Goal: Transaction & Acquisition: Purchase product/service

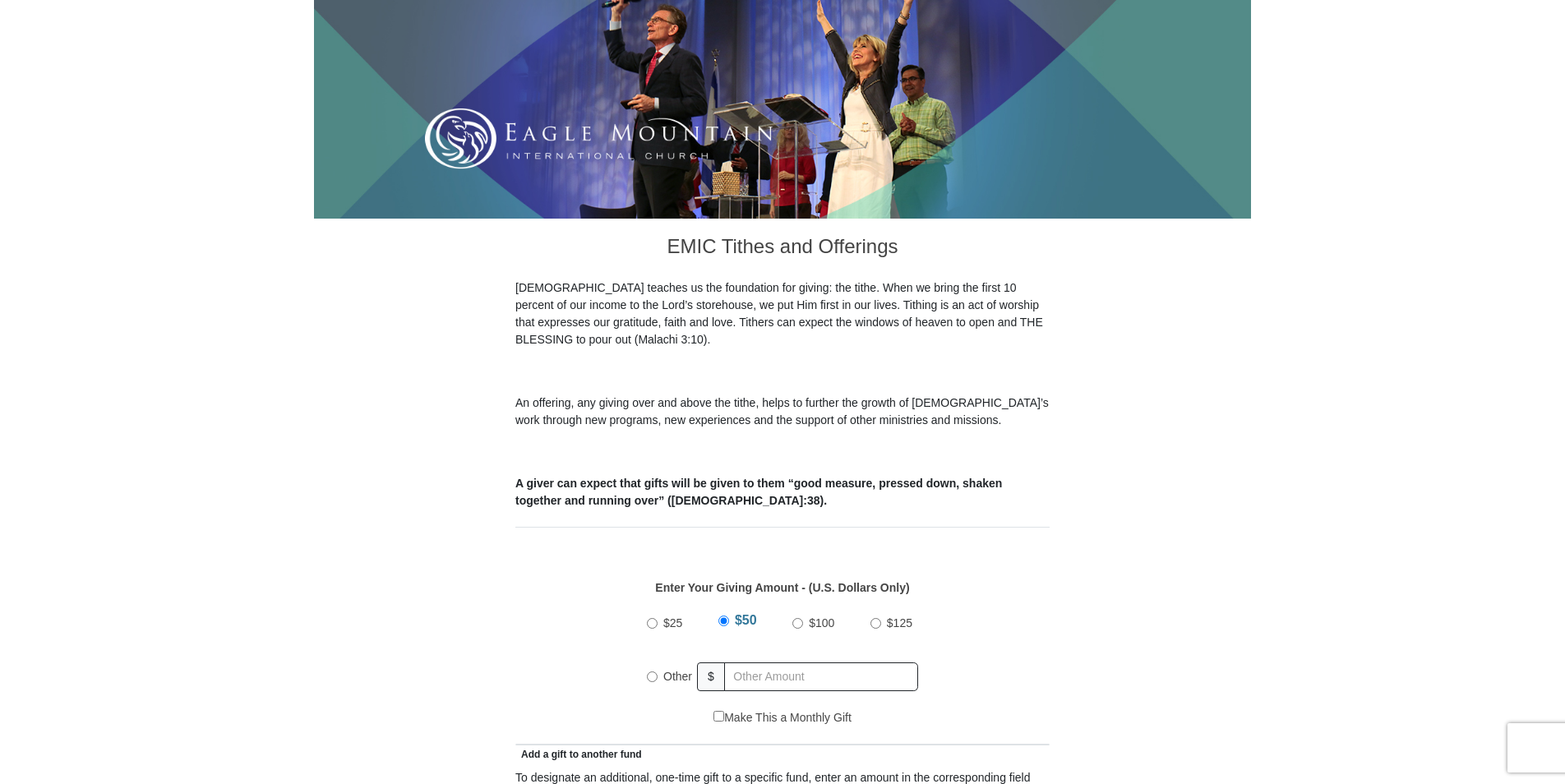
scroll to position [247, 0]
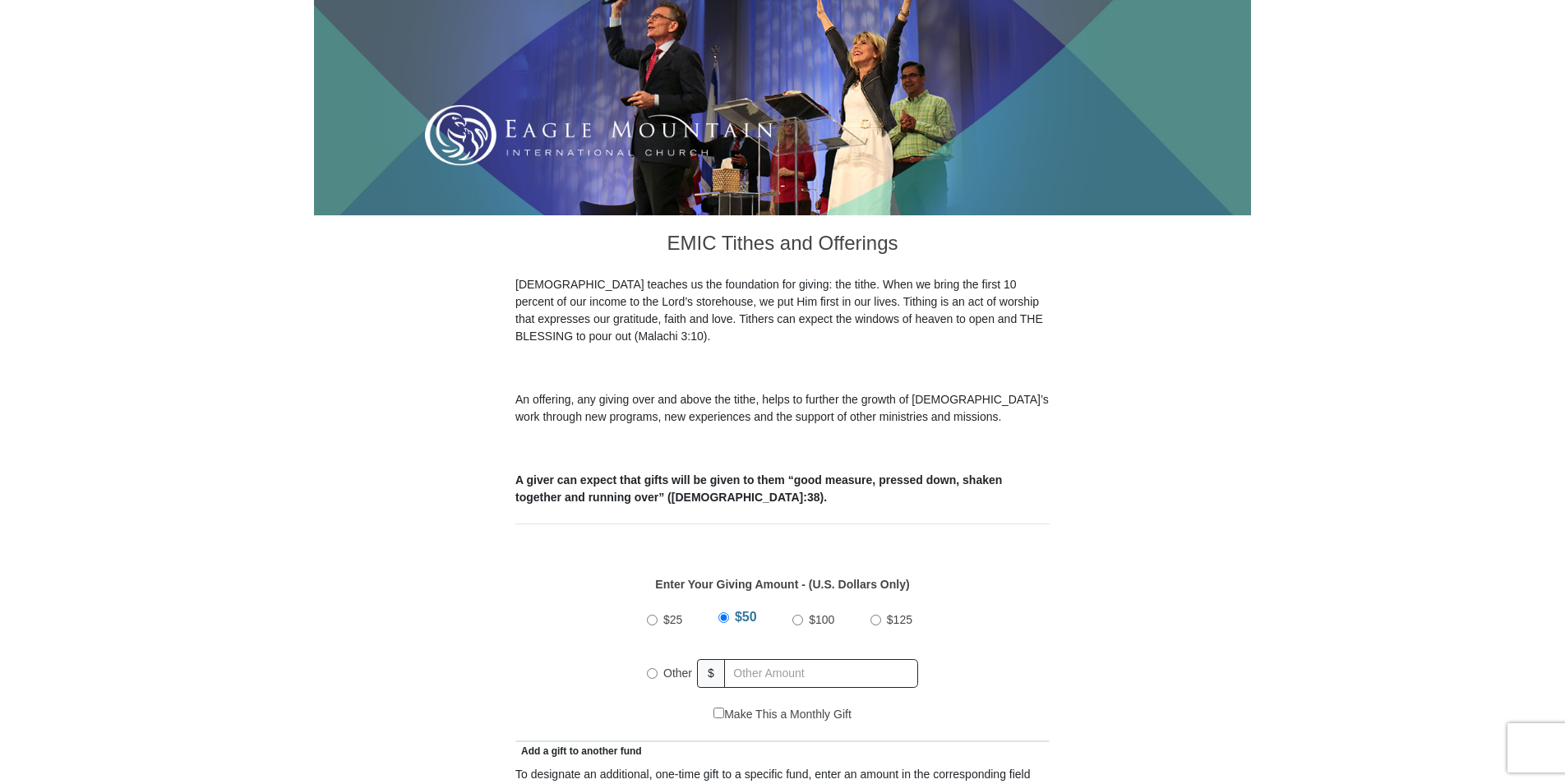
click at [651, 614] on input "$25" at bounding box center [652, 619] width 11 height 11
radio input "true"
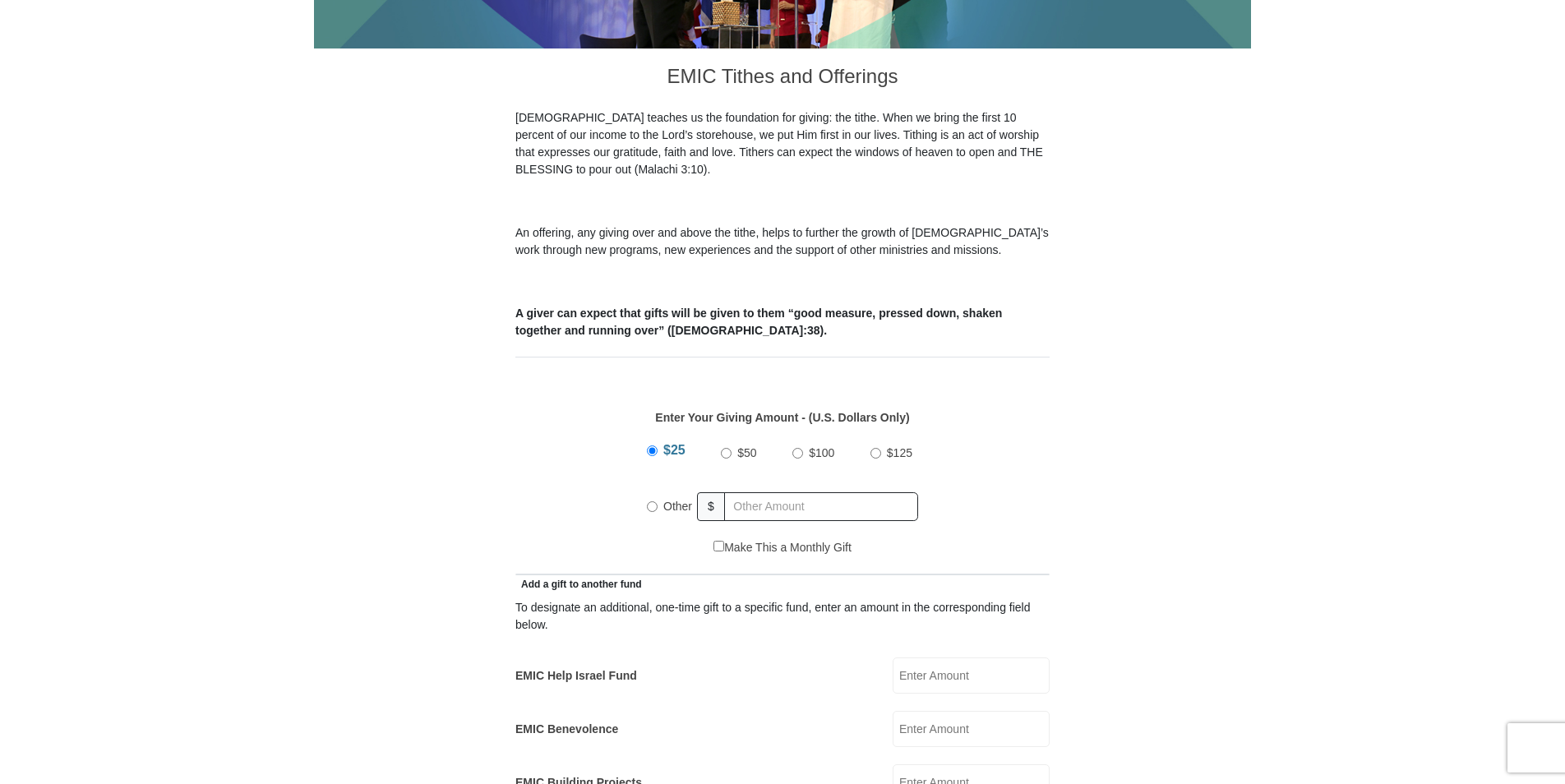
scroll to position [493, 0]
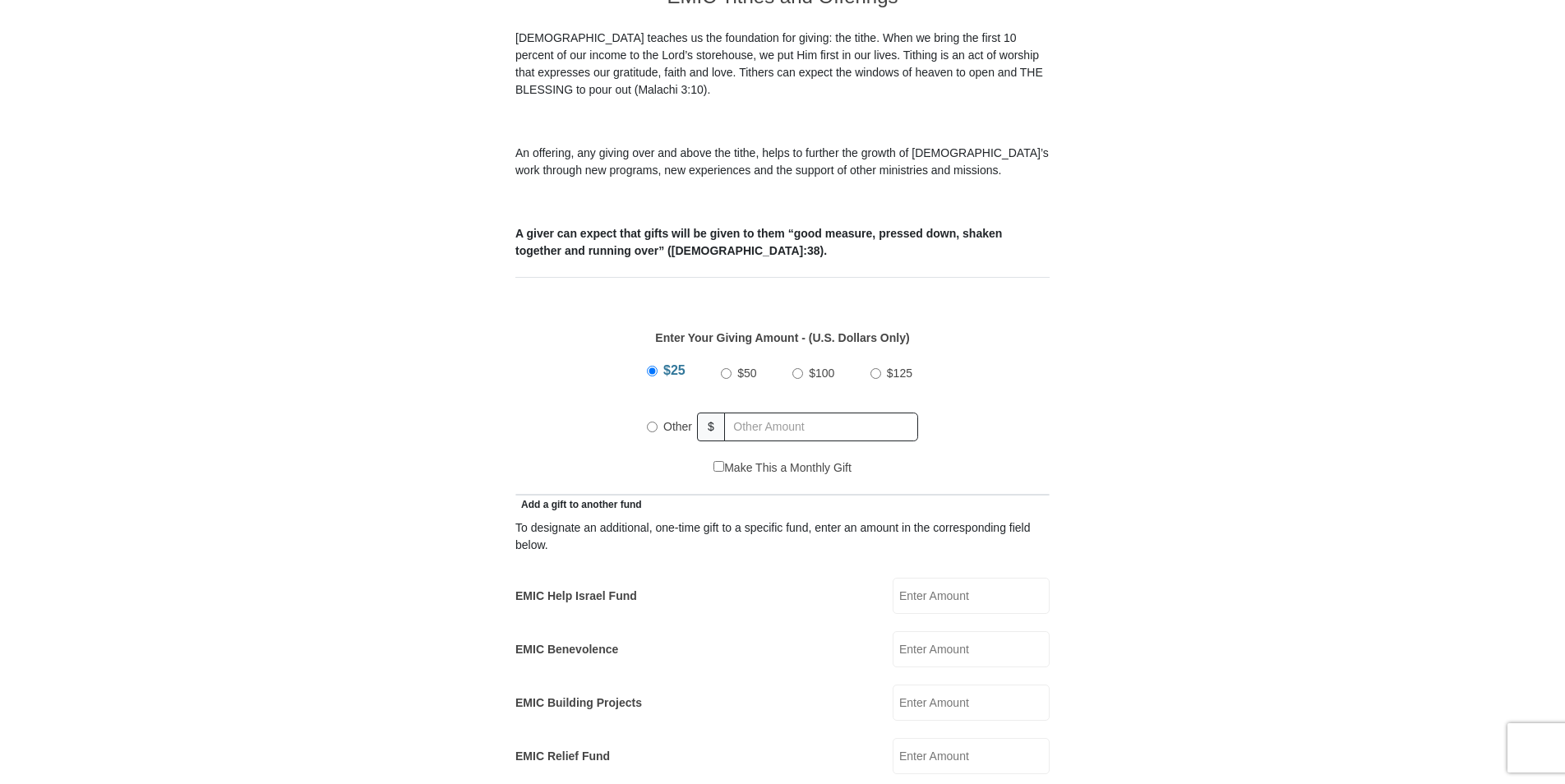
click at [913, 589] on input "EMIC Help Israel Fund" at bounding box center [970, 595] width 157 height 36
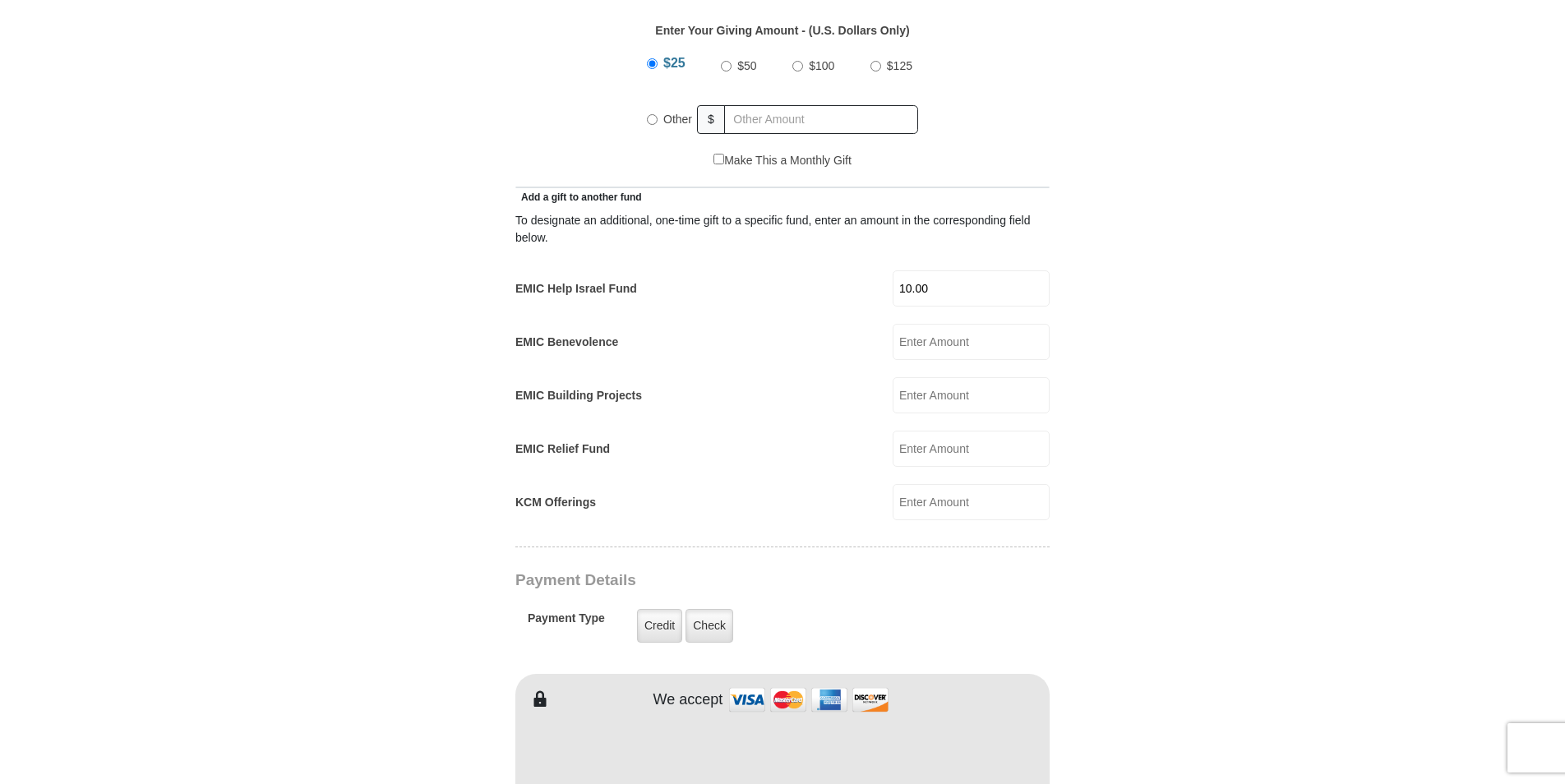
scroll to position [822, 0]
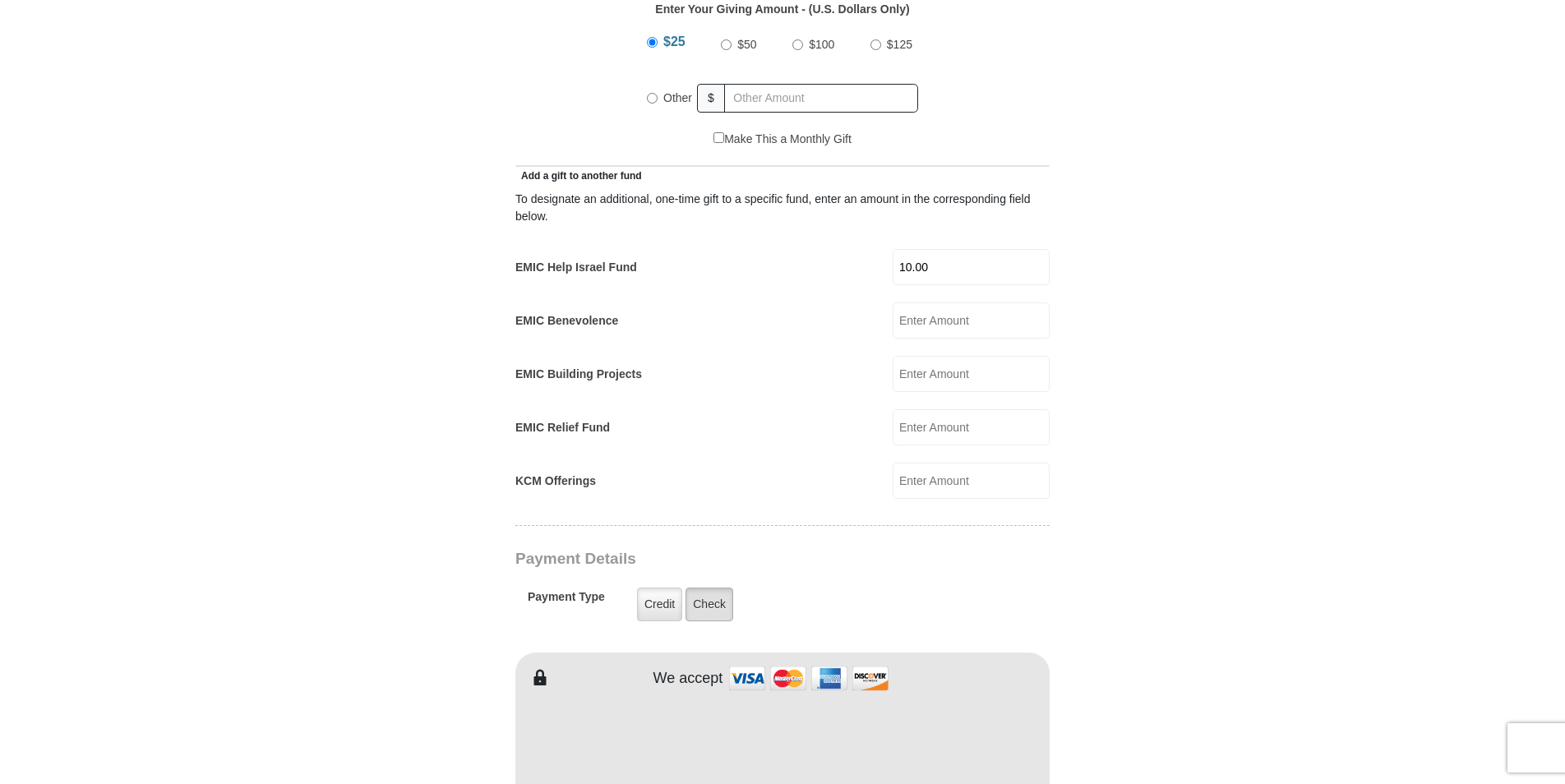
type input "10.00"
drag, startPoint x: 709, startPoint y: 582, endPoint x: 718, endPoint y: 591, distance: 12.7
click at [709, 587] on label "Check" at bounding box center [710, 604] width 48 height 34
click at [0, 0] on input "Check" at bounding box center [0, 0] width 0 height 0
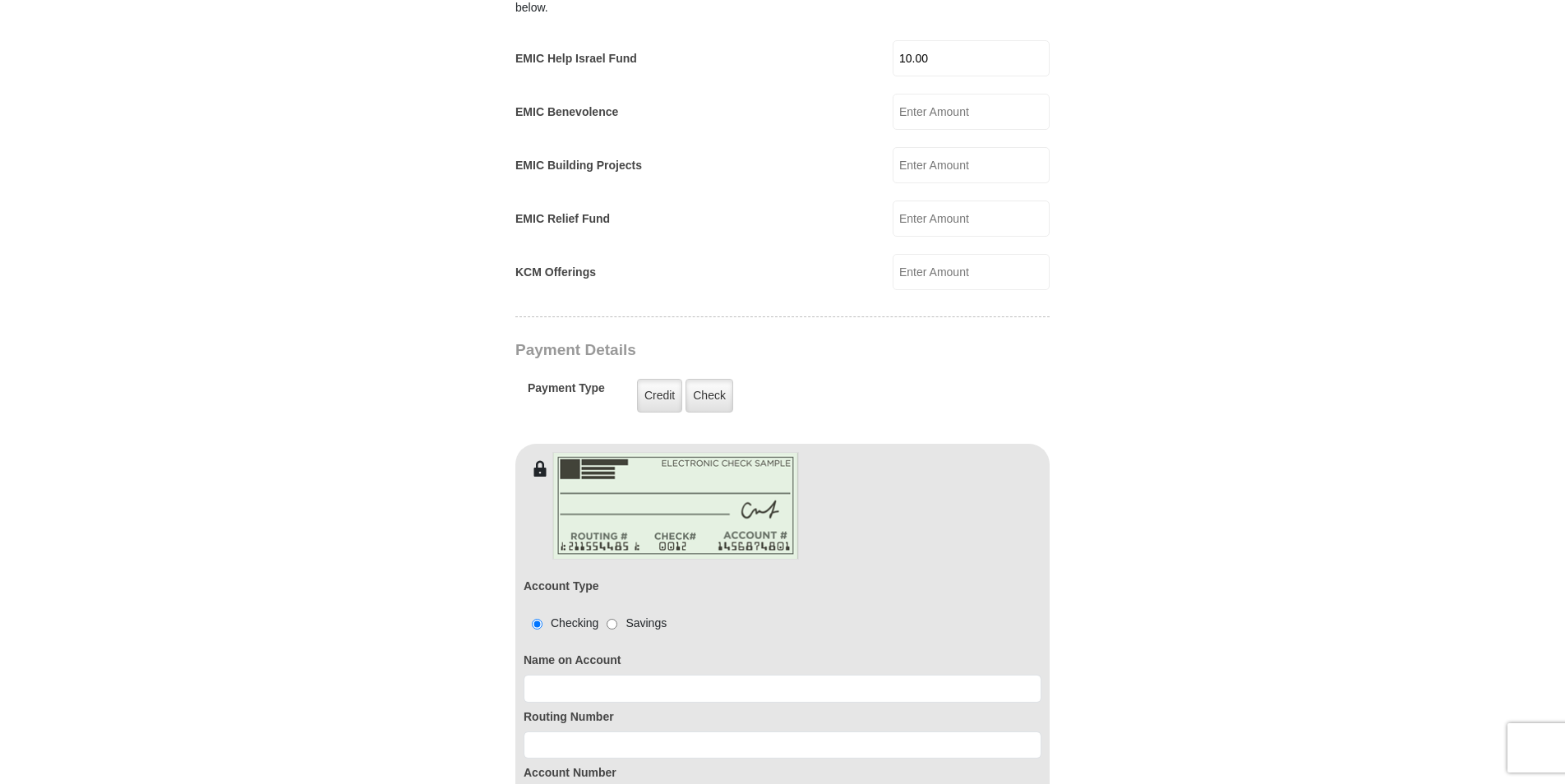
scroll to position [1069, 0]
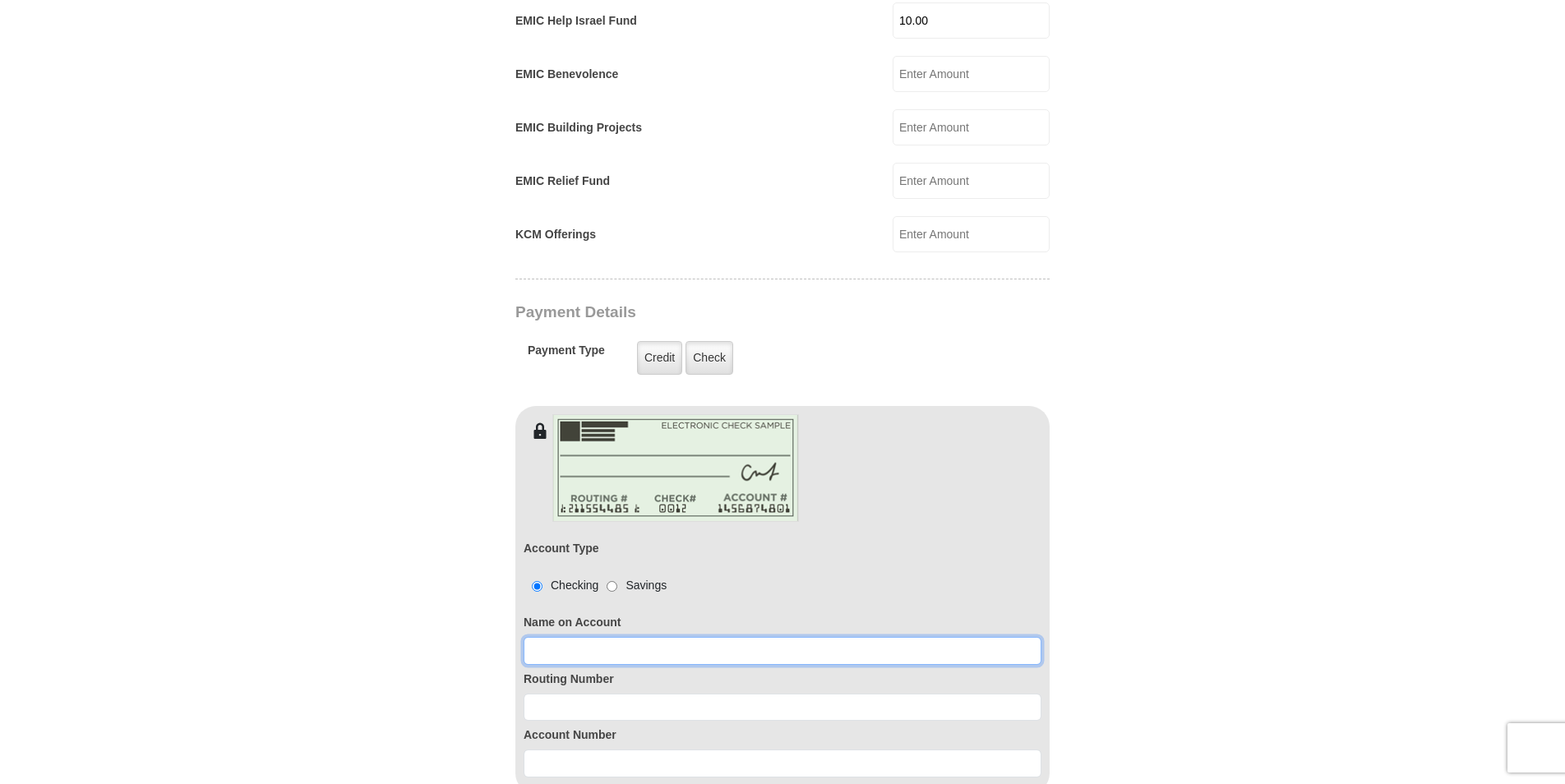
click at [547, 637] on input at bounding box center [782, 651] width 518 height 28
type input "[PERSON_NAME]"
type input "[EMAIL_ADDRESS][PERSON_NAME][DOMAIN_NAME]"
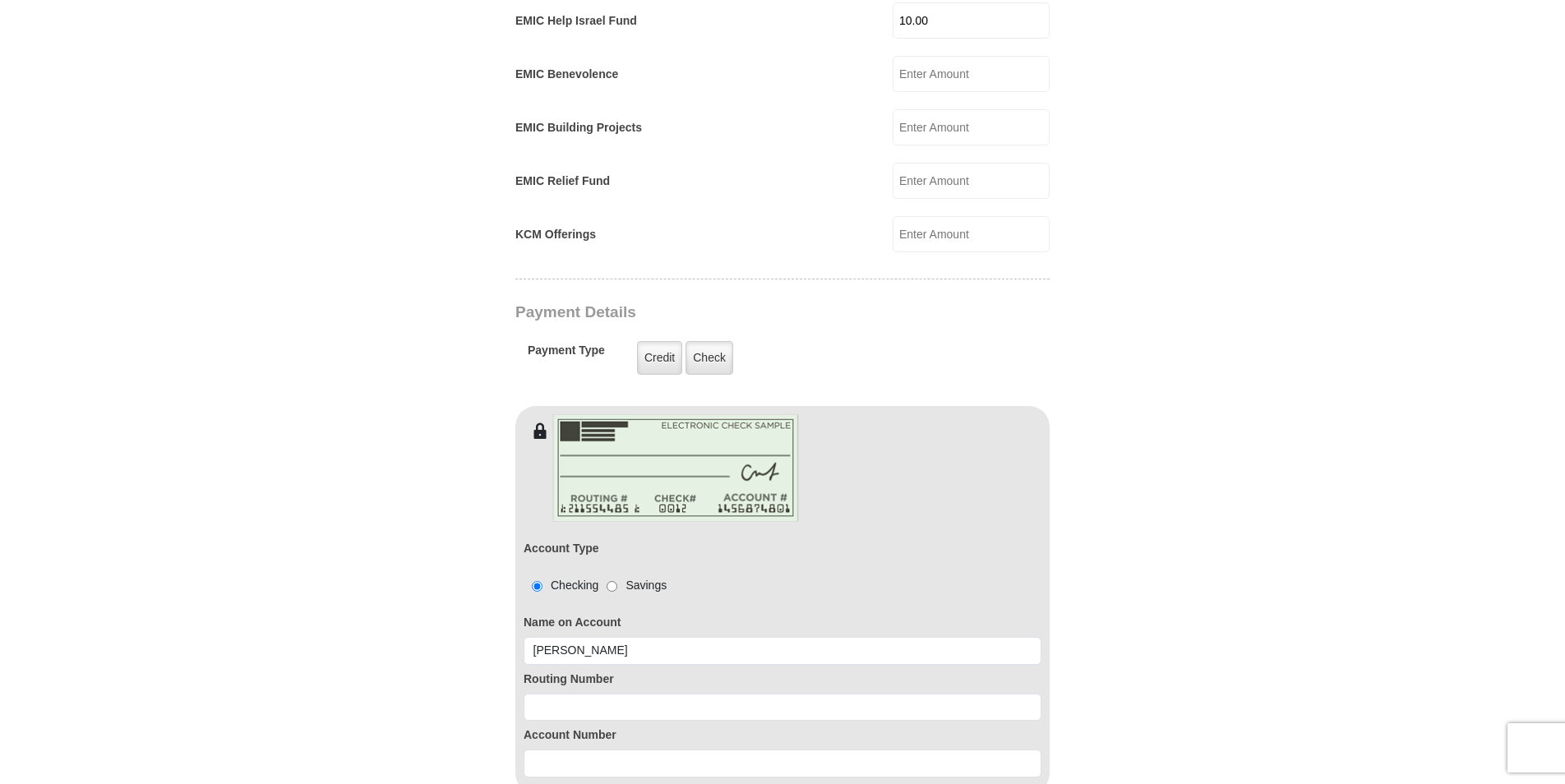
type input "[STREET_ADDRESS]"
type input "Mesa"
type input "85202"
type input "4807582056"
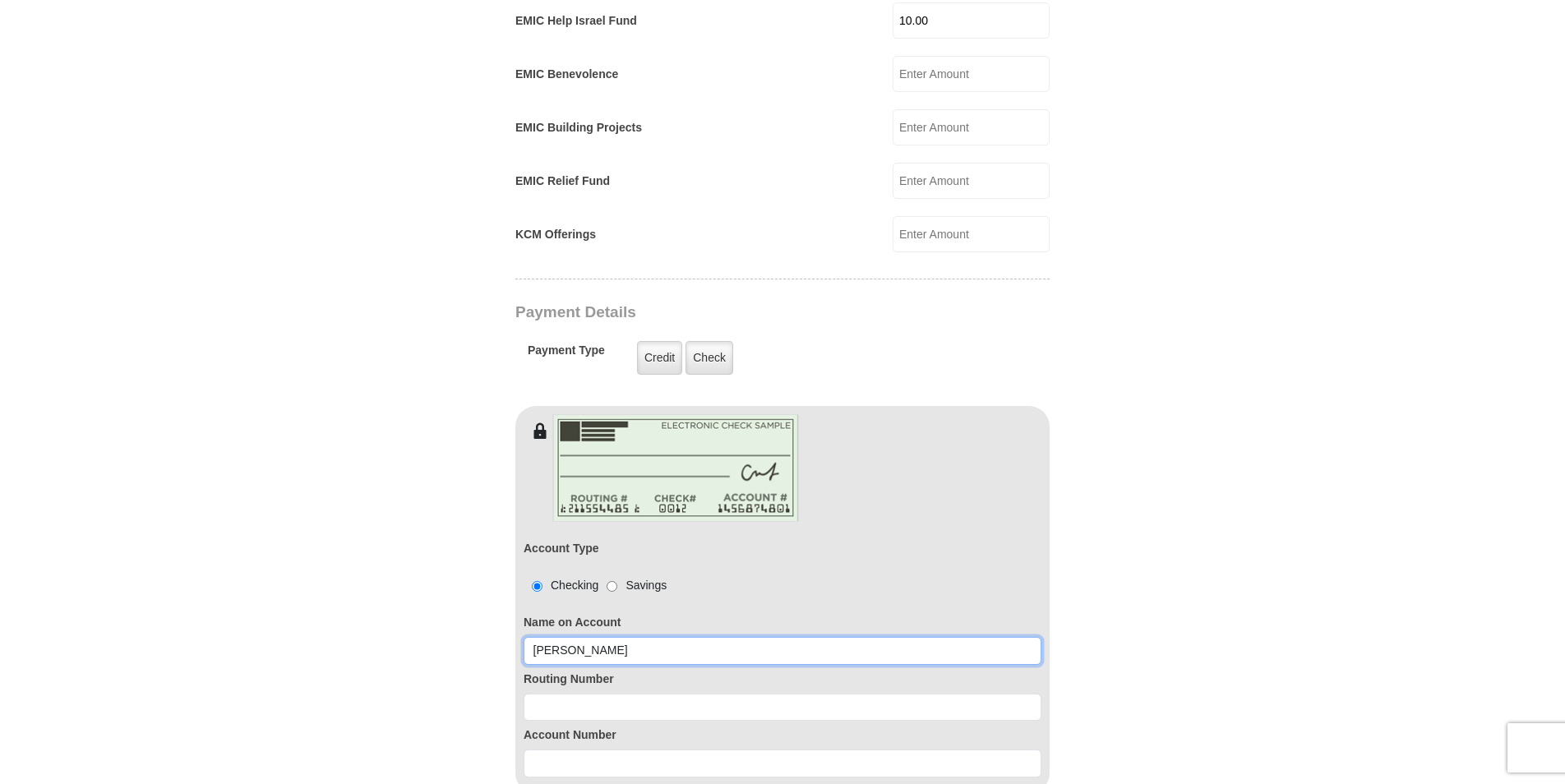
radio input "true"
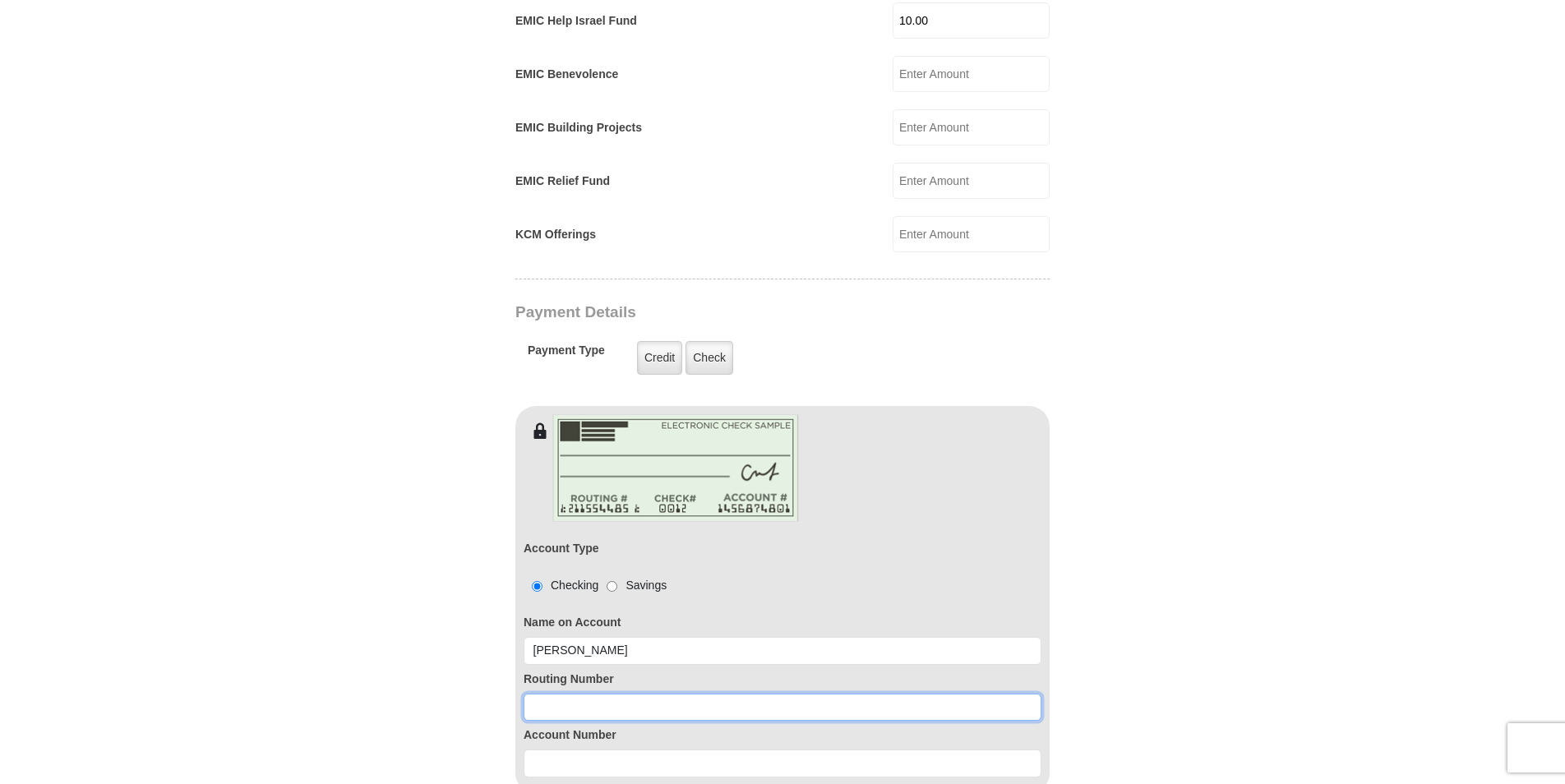
click at [538, 693] on input at bounding box center [782, 707] width 518 height 28
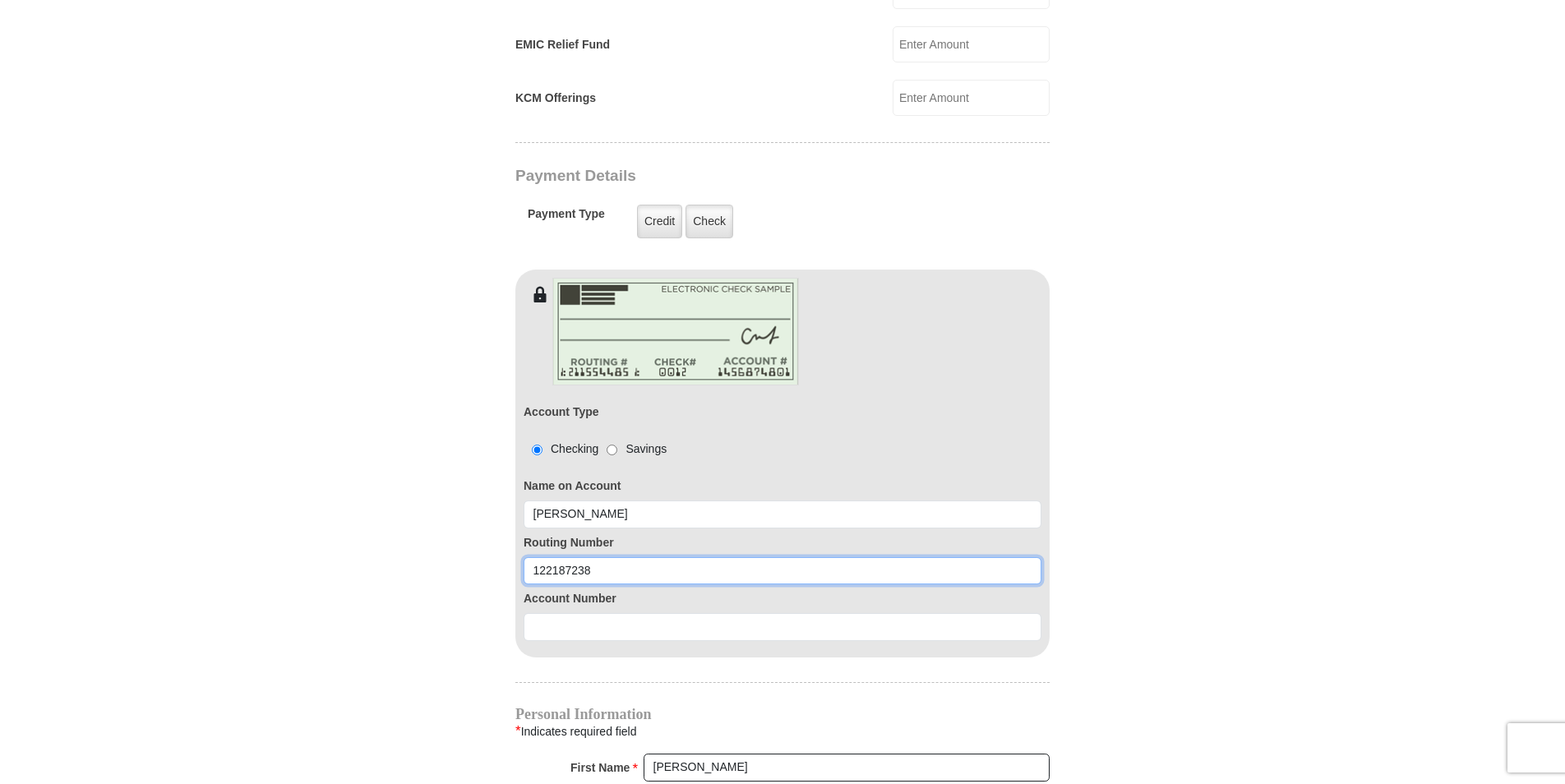
scroll to position [1232, 0]
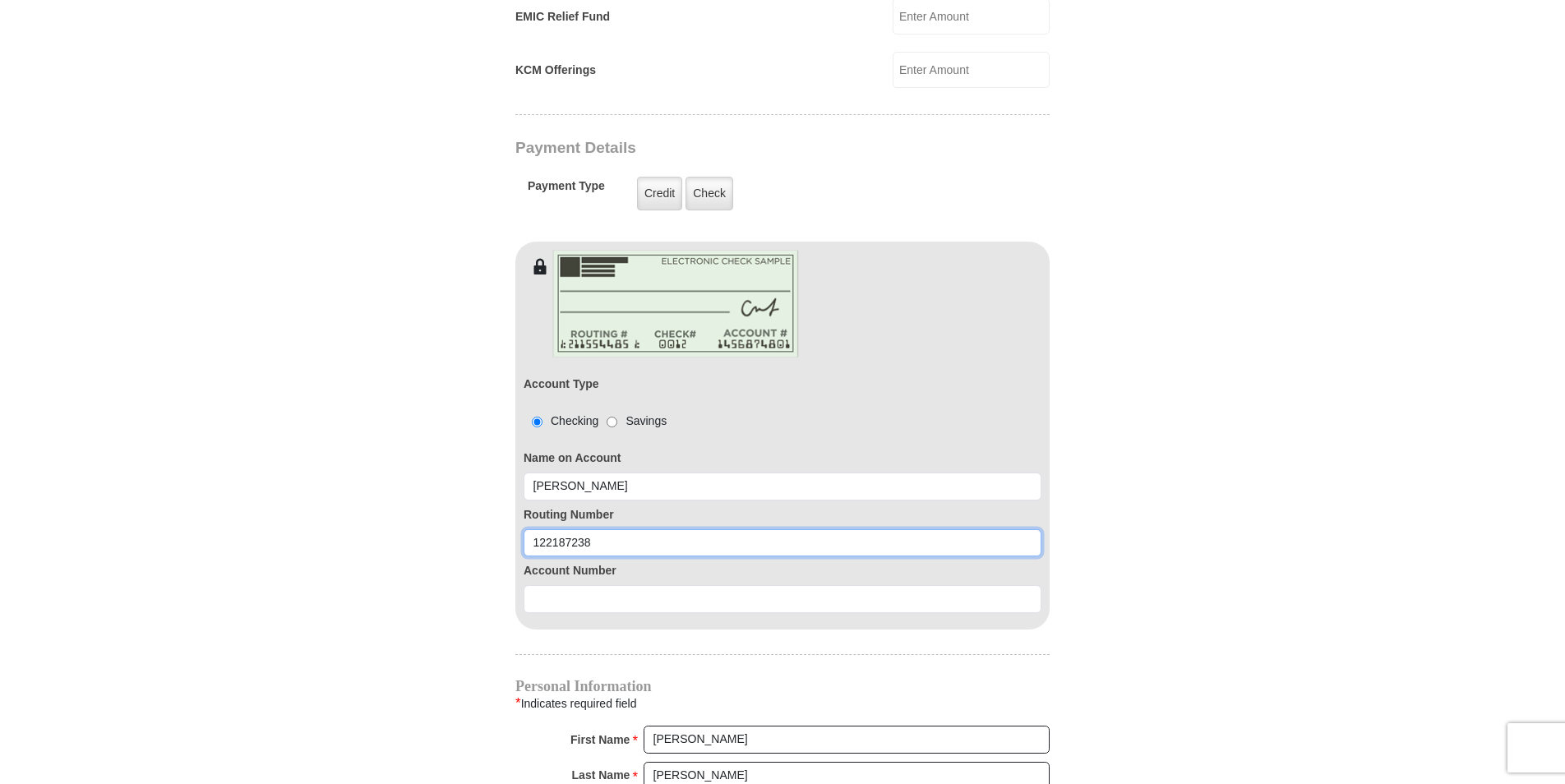
type input "122187238"
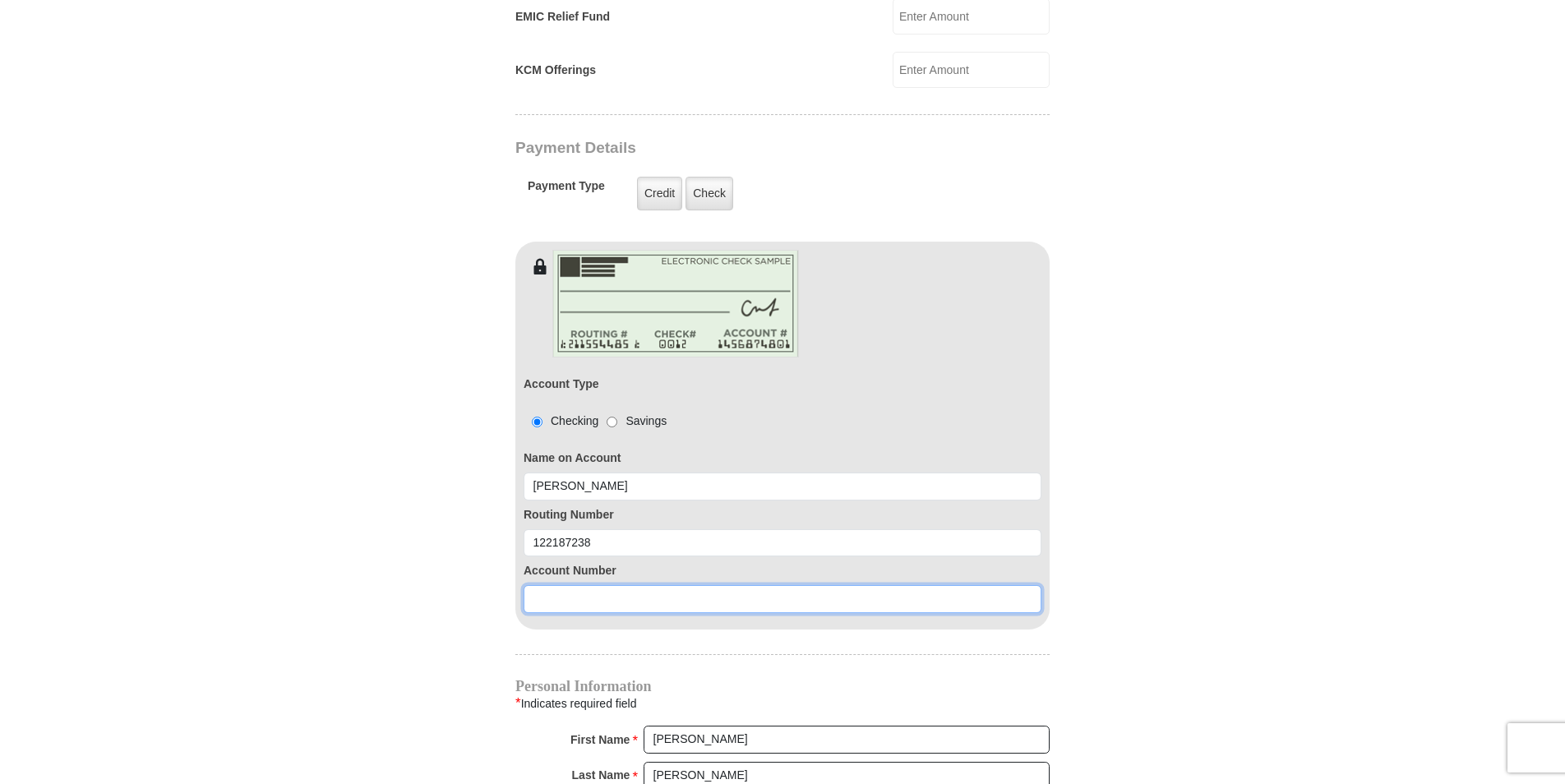
click at [545, 585] on input at bounding box center [782, 599] width 518 height 28
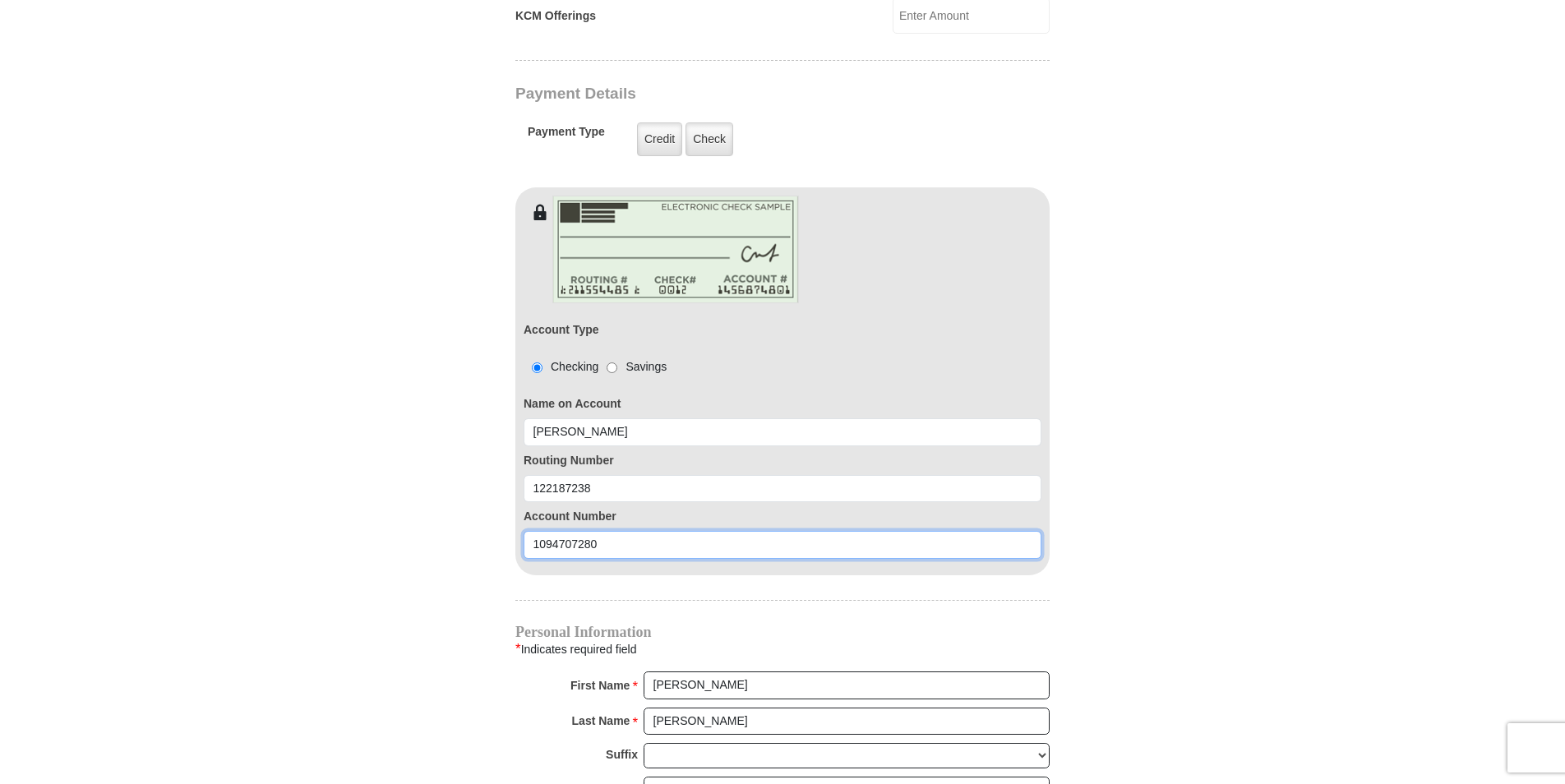
scroll to position [1314, 0]
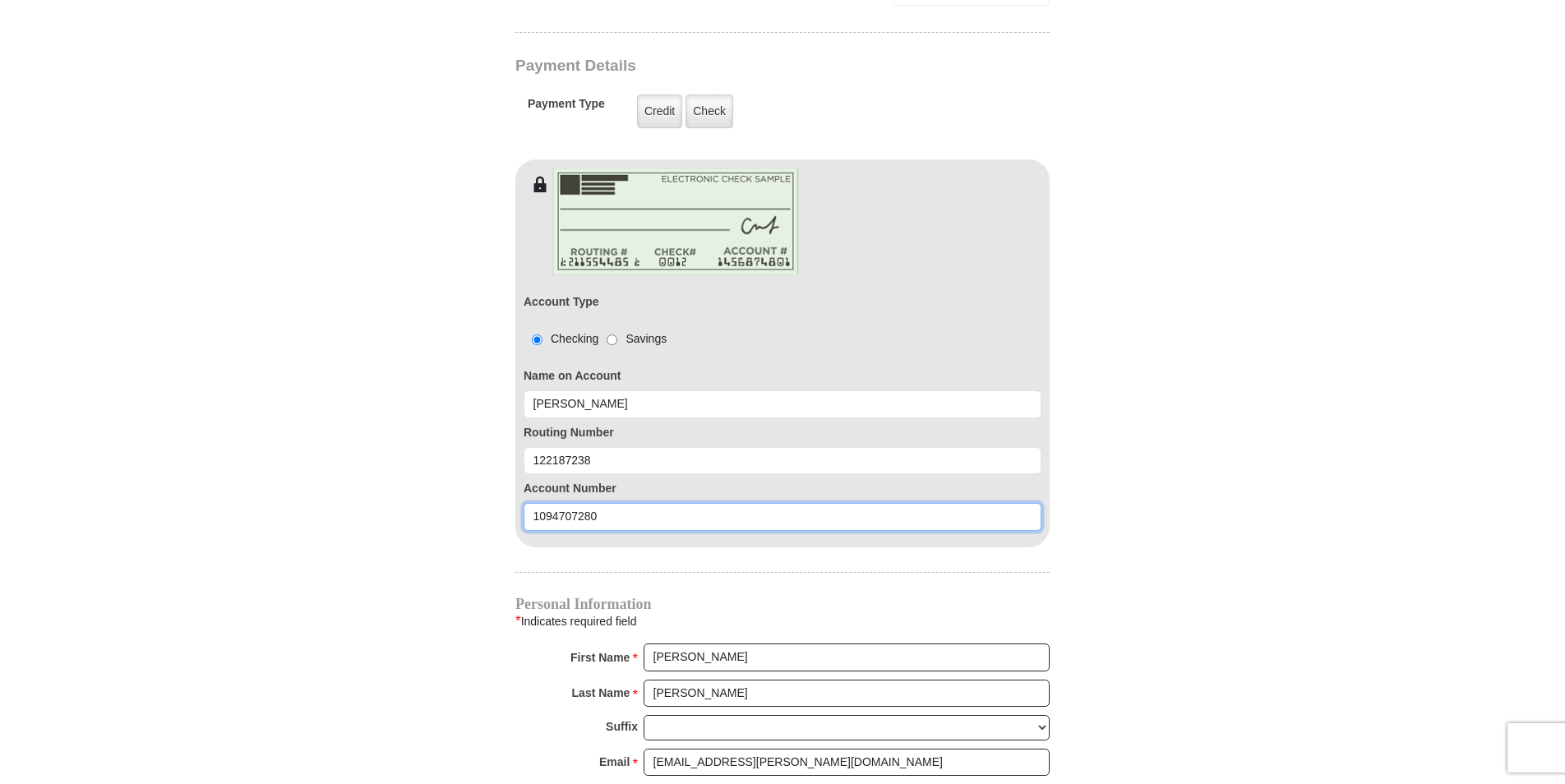
type input "1094707280"
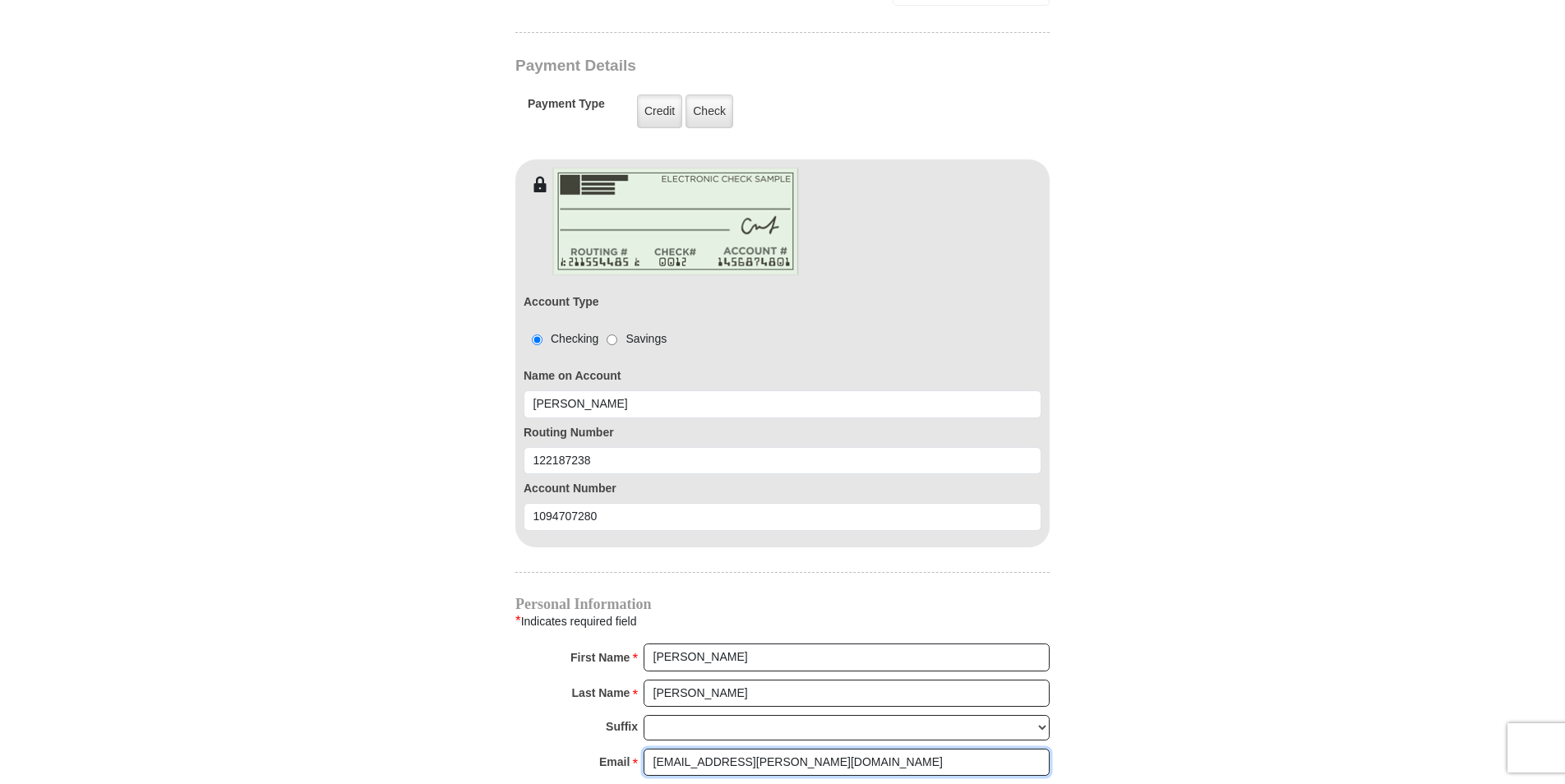
click at [751, 748] on input "[EMAIL_ADDRESS][PERSON_NAME][DOMAIN_NAME]" at bounding box center [846, 762] width 406 height 28
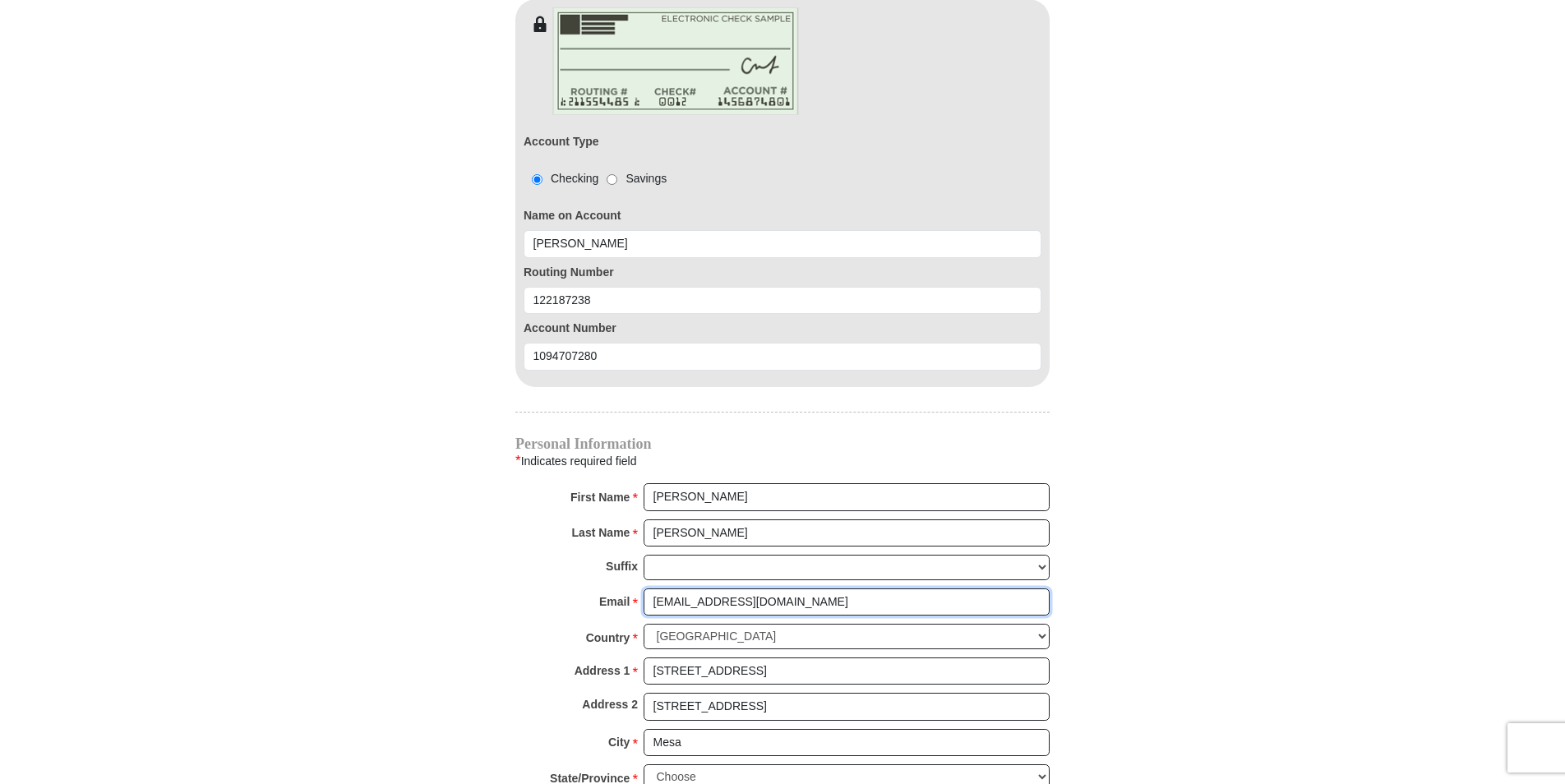
scroll to position [1479, 0]
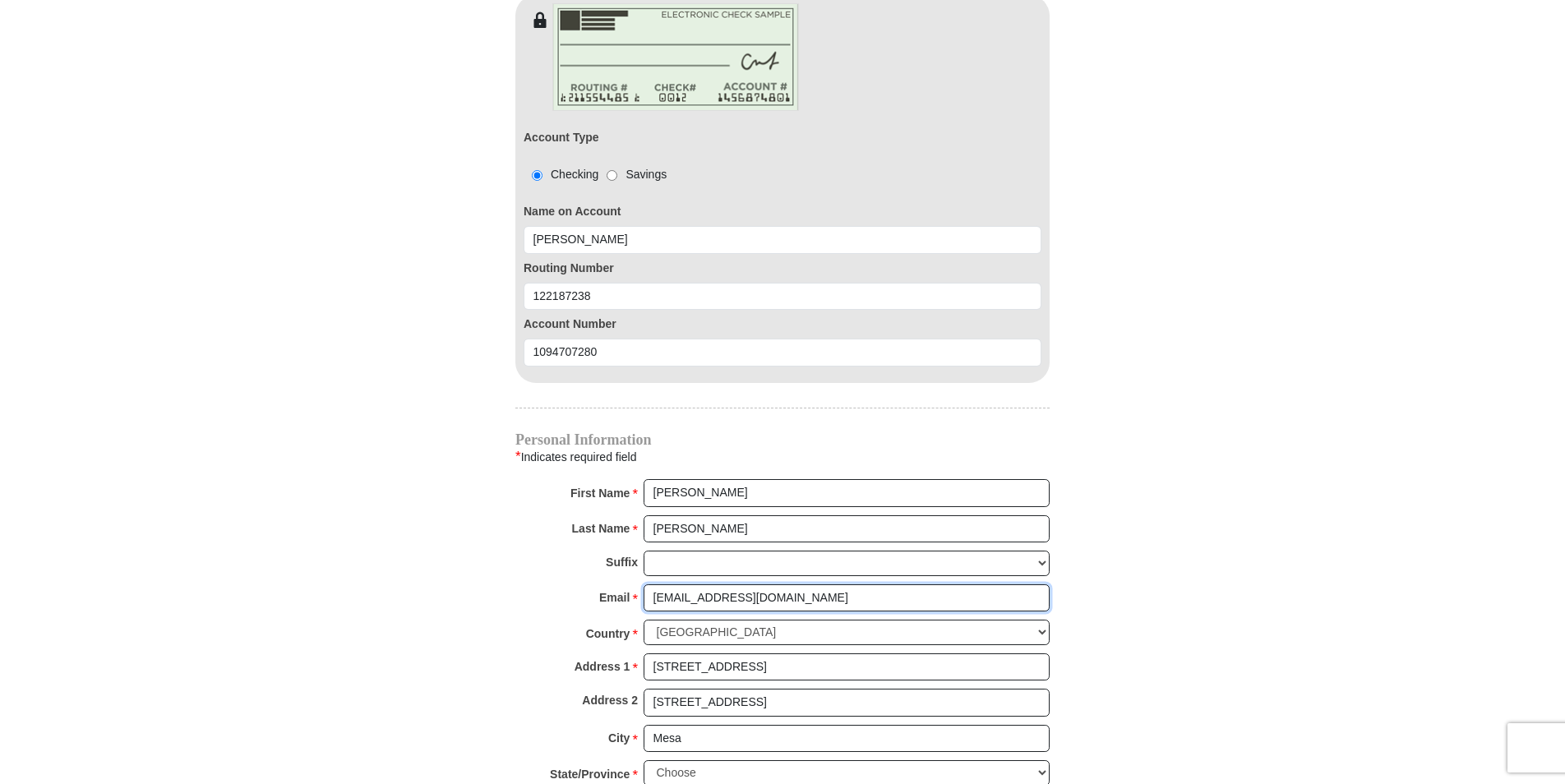
type input "[EMAIL_ADDRESS][DOMAIN_NAME]"
click at [810, 653] on input "[STREET_ADDRESS]" at bounding box center [846, 667] width 406 height 28
type input "1"
type input "[STREET_ADDRESS]"
click at [876, 688] on input "[STREET_ADDRESS]" at bounding box center [846, 702] width 406 height 28
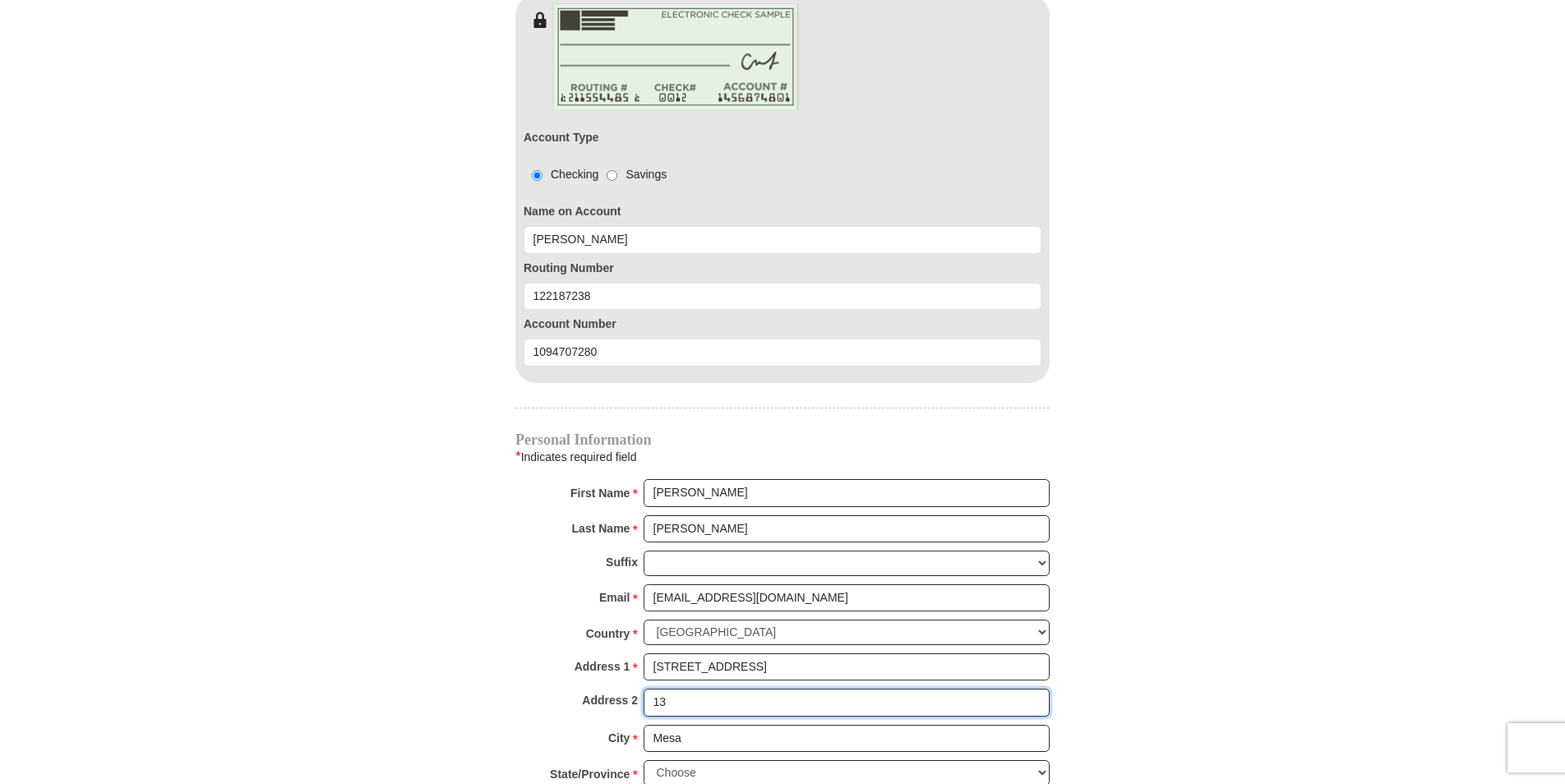
type input "1"
type input "Apt 134"
click at [1046, 760] on select "Choose [US_STATE] [US_STATE] [US_STATE] [US_STATE] [US_STATE] Armed Forces Amer…" at bounding box center [846, 773] width 406 height 26
select select "AZ"
click at [644, 760] on select "Choose [US_STATE] [US_STATE] [US_STATE] [US_STATE] [US_STATE] Armed Forces Amer…" at bounding box center [846, 773] width 406 height 26
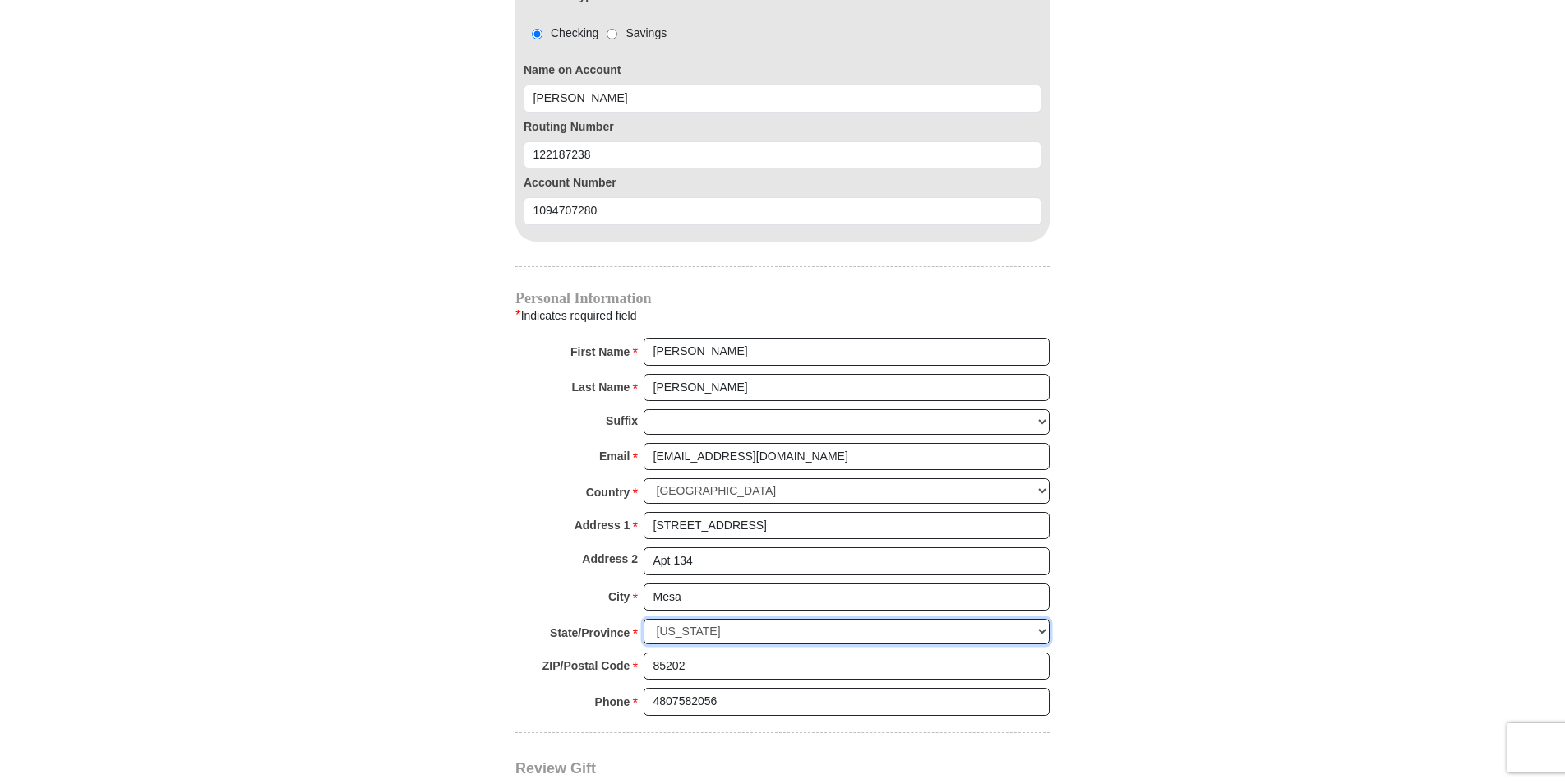
scroll to position [1643, 0]
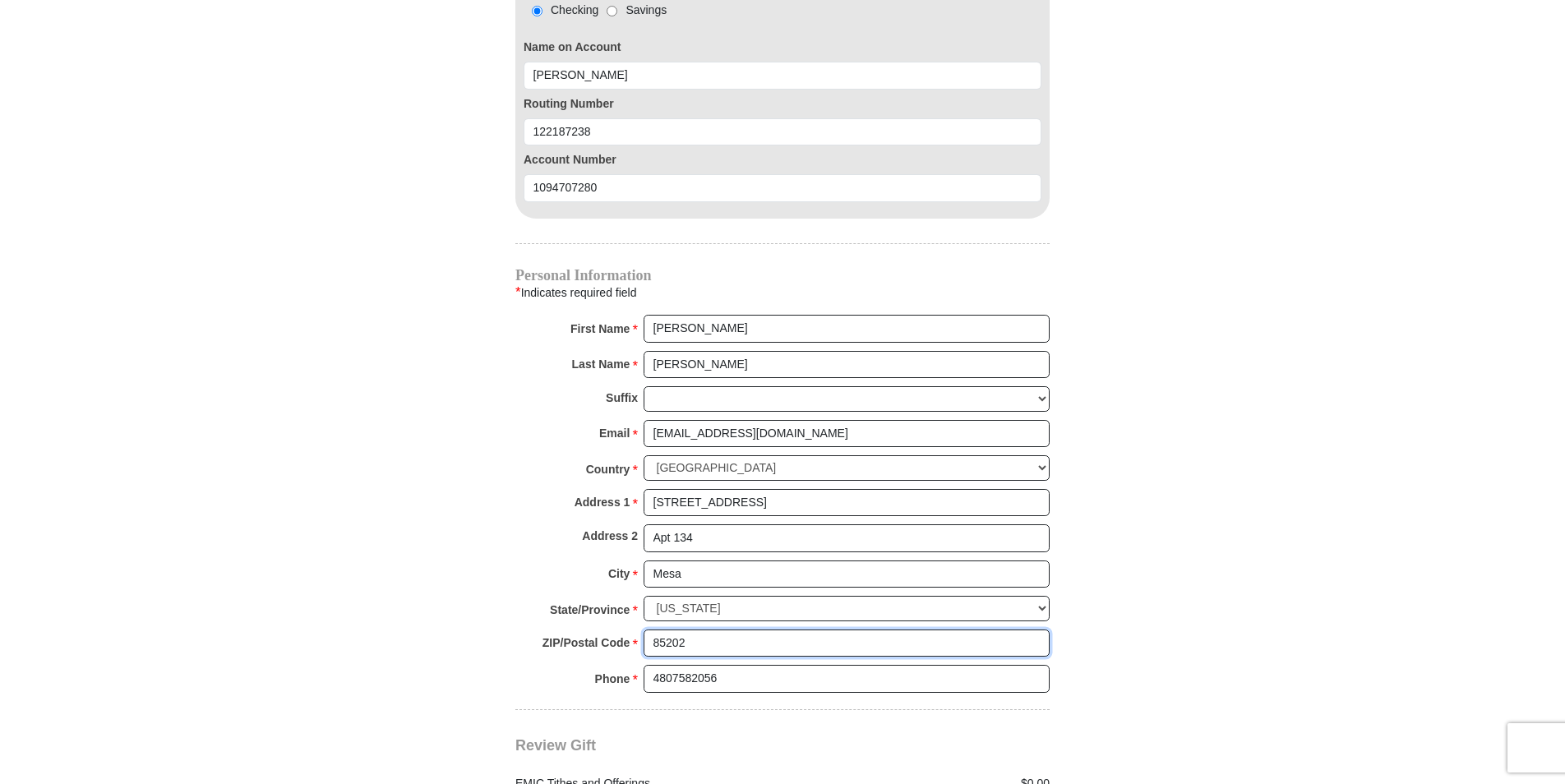
click at [685, 629] on input "85202" at bounding box center [846, 643] width 406 height 28
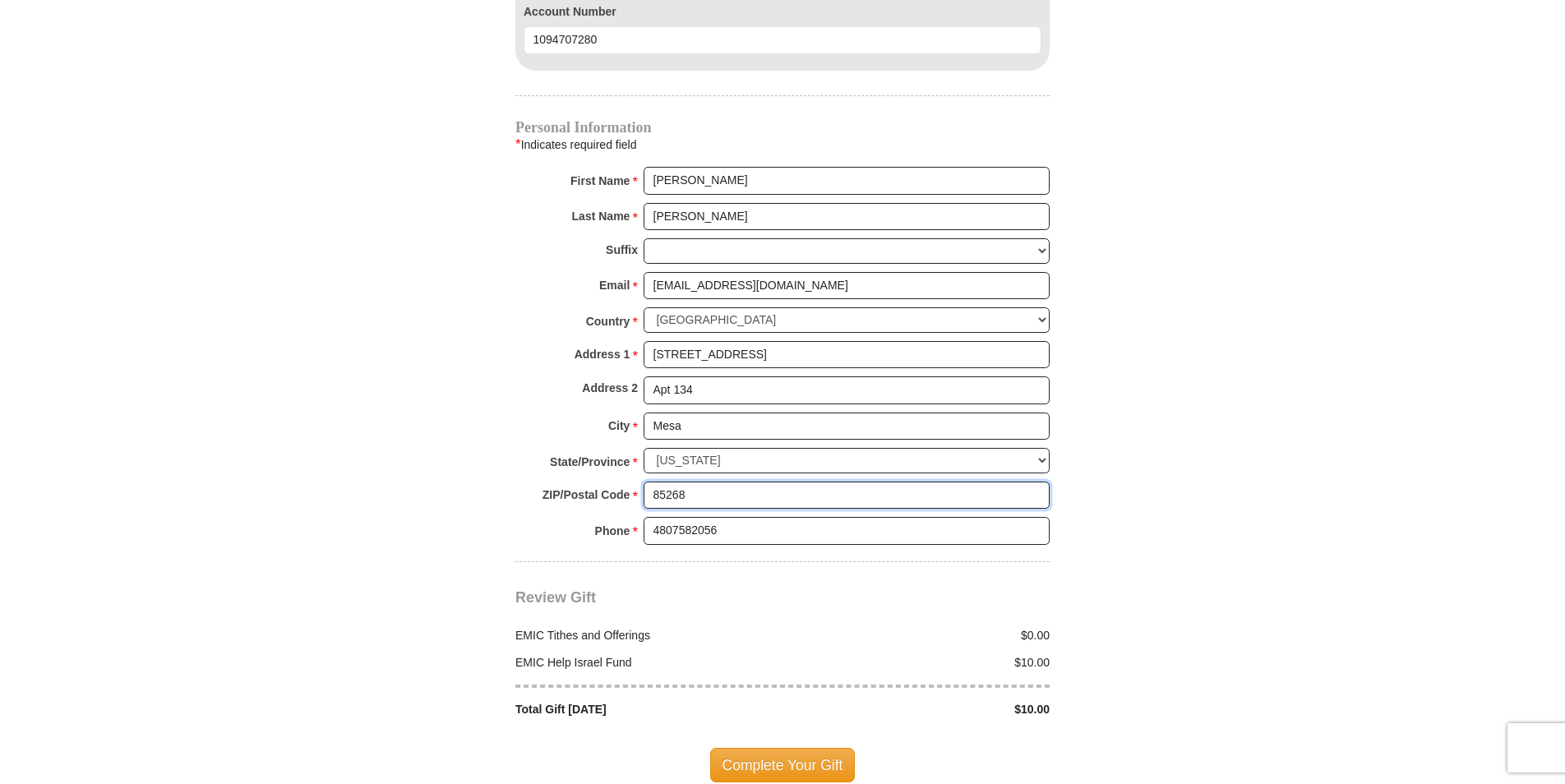
scroll to position [1808, 0]
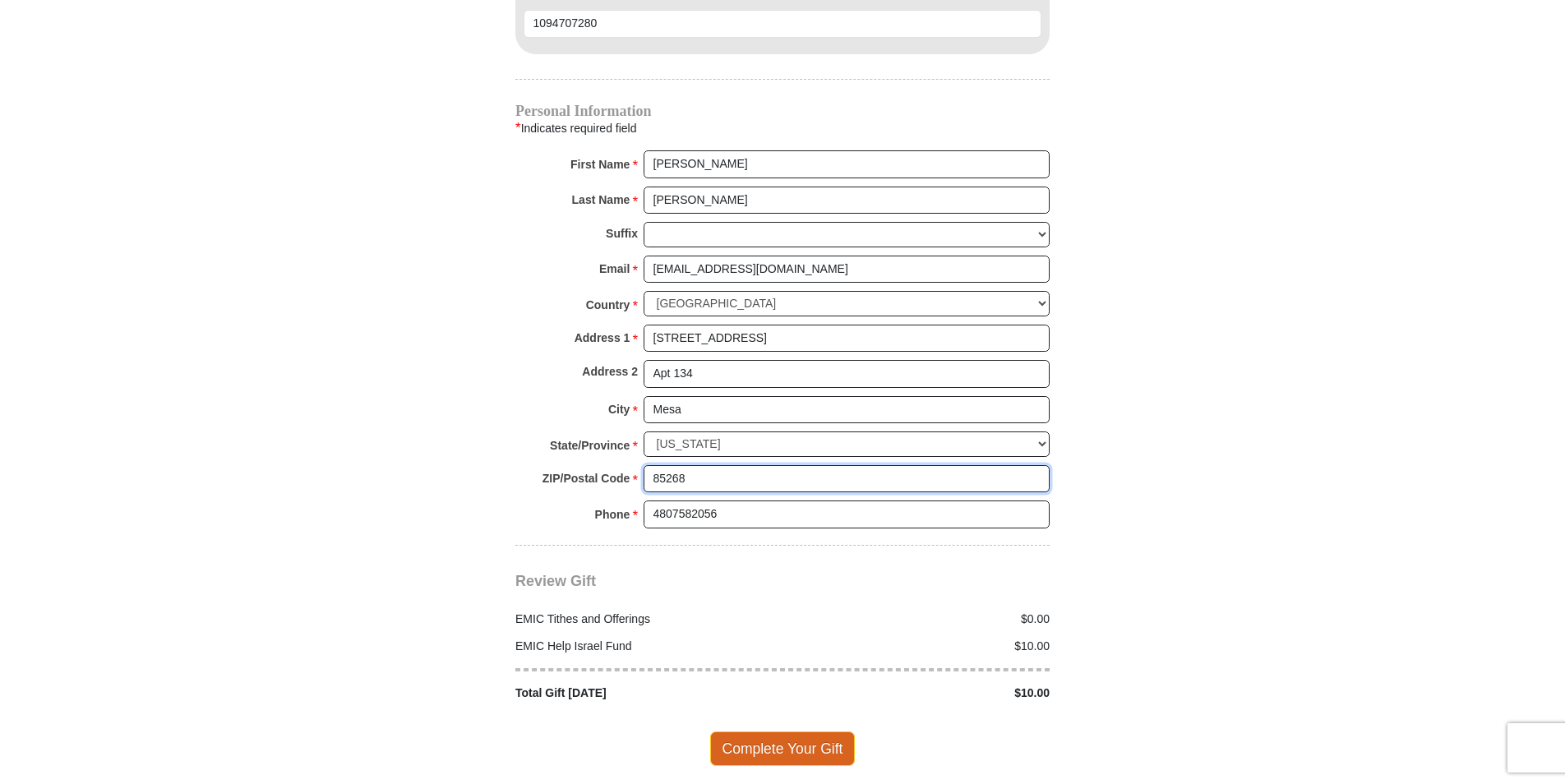
type input "85268"
click at [768, 731] on span "Complete Your Gift" at bounding box center [783, 748] width 146 height 35
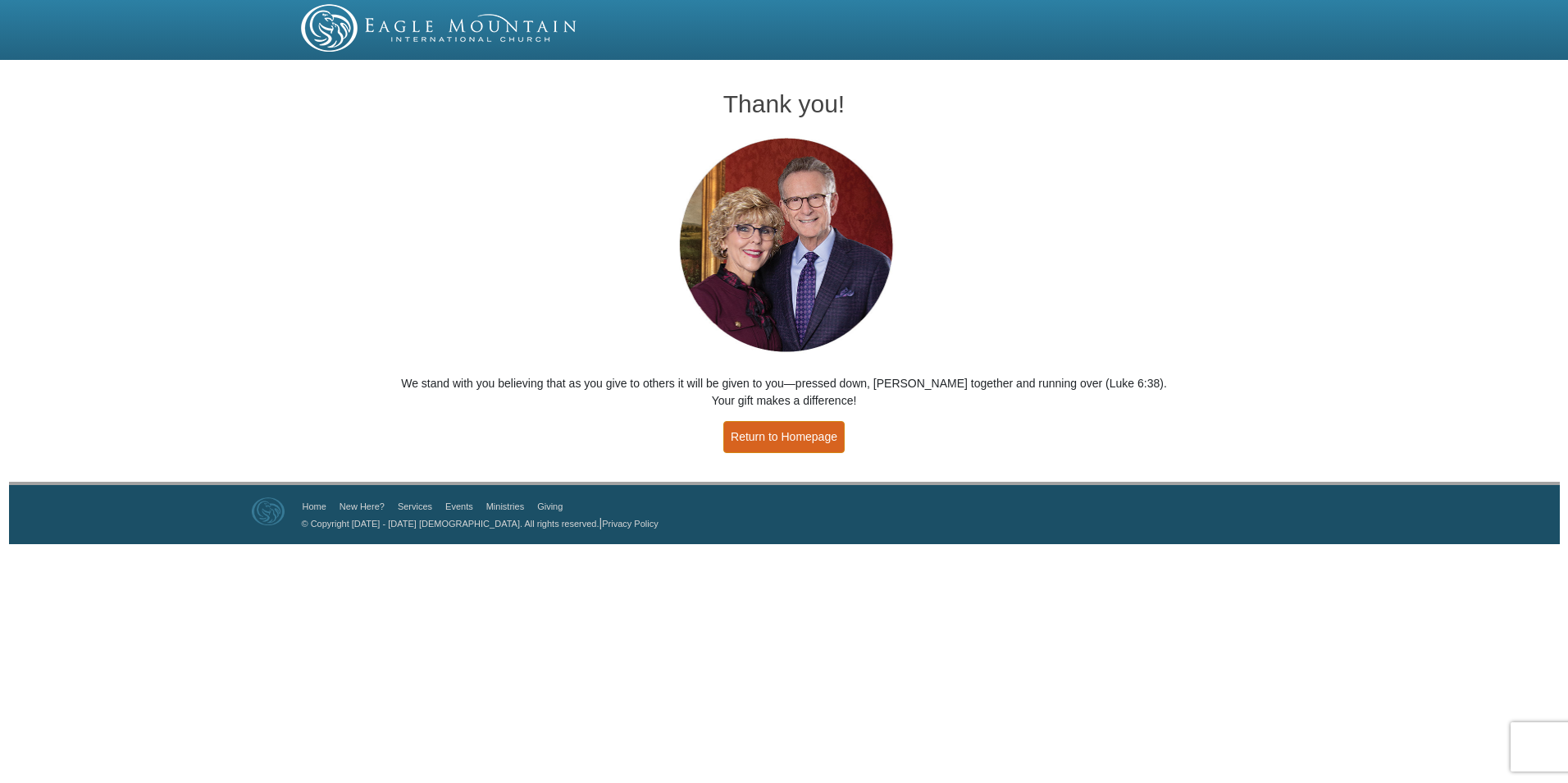
click at [761, 441] on link "Return to Homepage" at bounding box center [784, 437] width 122 height 32
